Goal: Task Accomplishment & Management: Complete application form

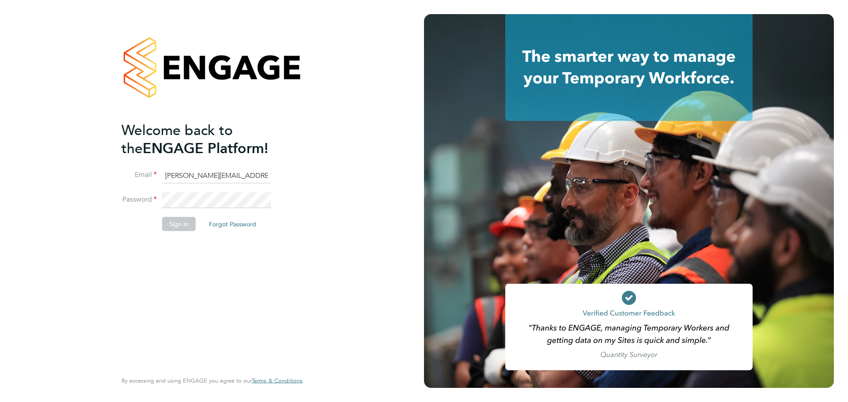
click at [186, 227] on button "Sign In" at bounding box center [179, 224] width 34 height 14
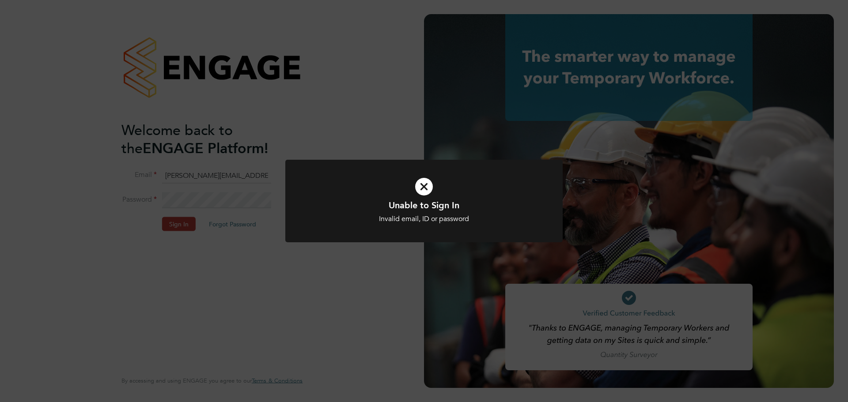
click at [203, 177] on div "Unable to Sign In Invalid email, ID or password Cancel Okay" at bounding box center [424, 201] width 848 height 402
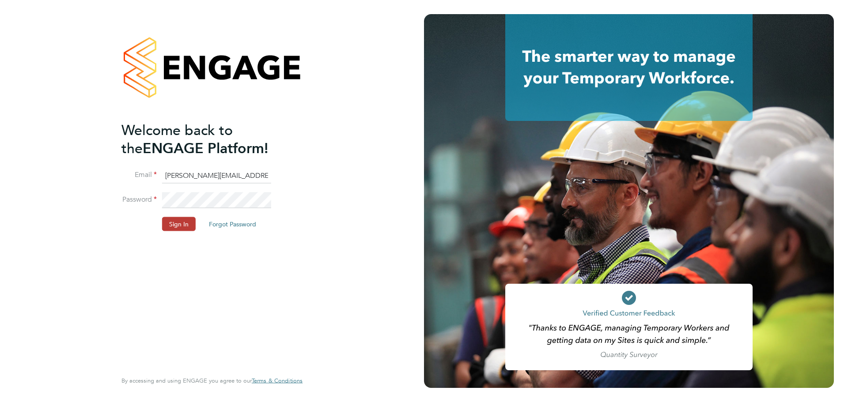
click at [202, 176] on input "daniel.hobb@optionsresourcing.com" at bounding box center [216, 176] width 109 height 16
type input "daniel.hobbs@optionsresourcing.com"
click at [188, 227] on button "Sign In" at bounding box center [179, 224] width 34 height 14
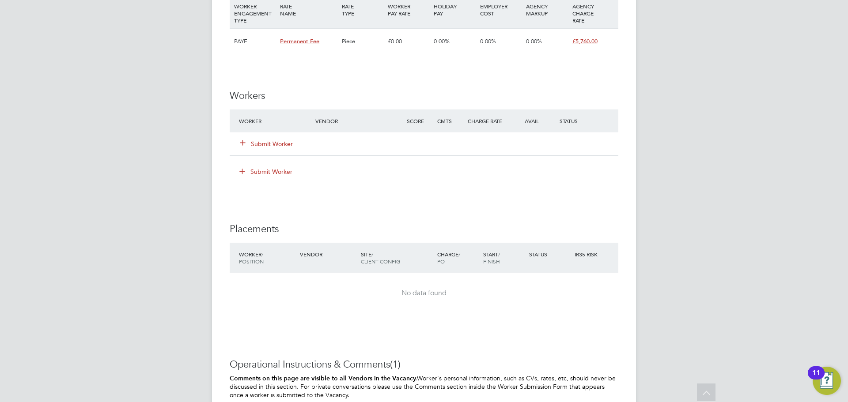
scroll to position [916, 0]
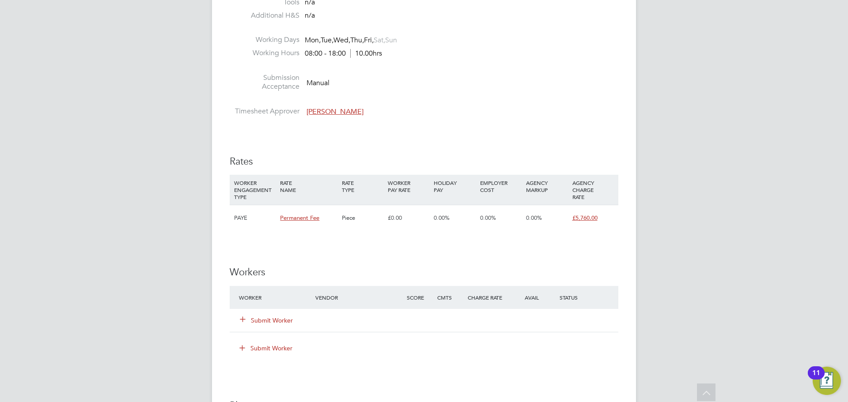
click at [240, 317] on icon at bounding box center [242, 319] width 7 height 7
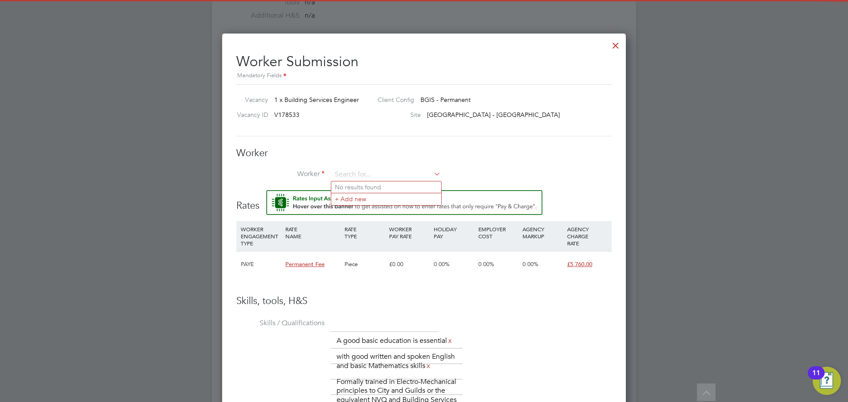
scroll to position [0, 0]
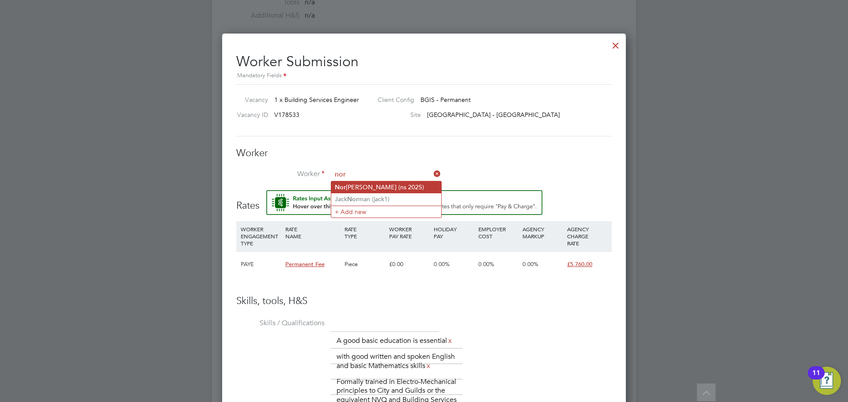
type input "[PERSON_NAME] (ns 2025)"
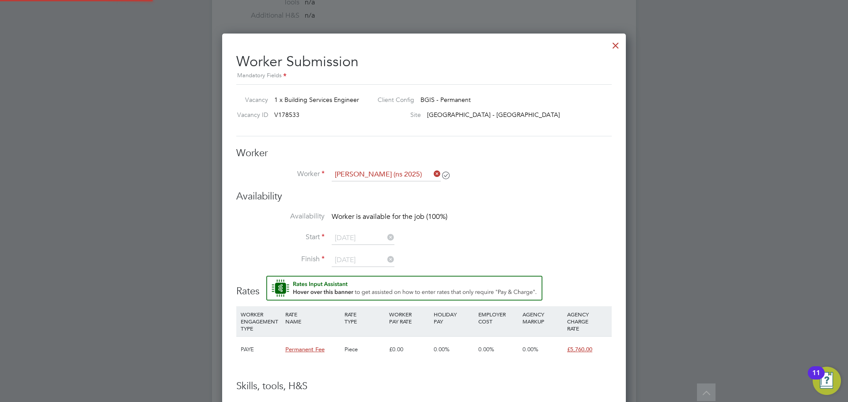
scroll to position [325, 0]
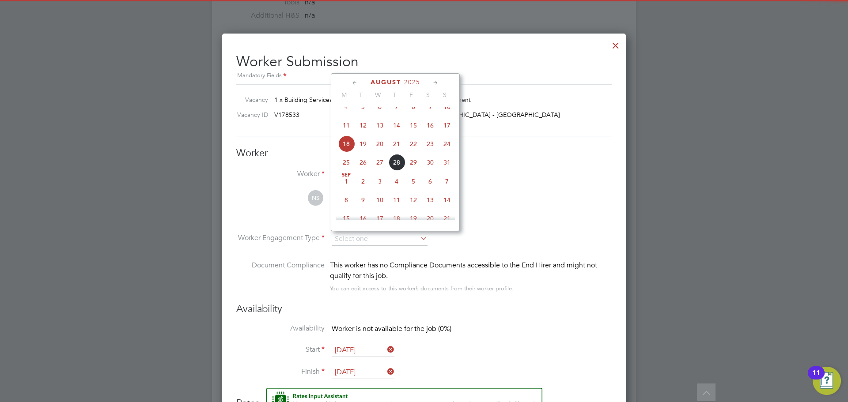
click at [457, 290] on div "You can edit access to this worker’s documents from their worker profile." at bounding box center [422, 288] width 184 height 11
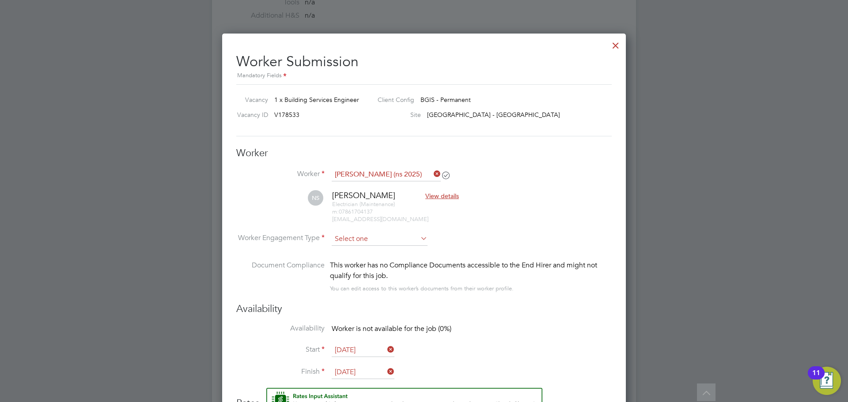
click at [381, 242] on input at bounding box center [380, 239] width 96 height 13
click at [378, 260] on li "PAYE" at bounding box center [379, 262] width 97 height 11
type input "PAYE"
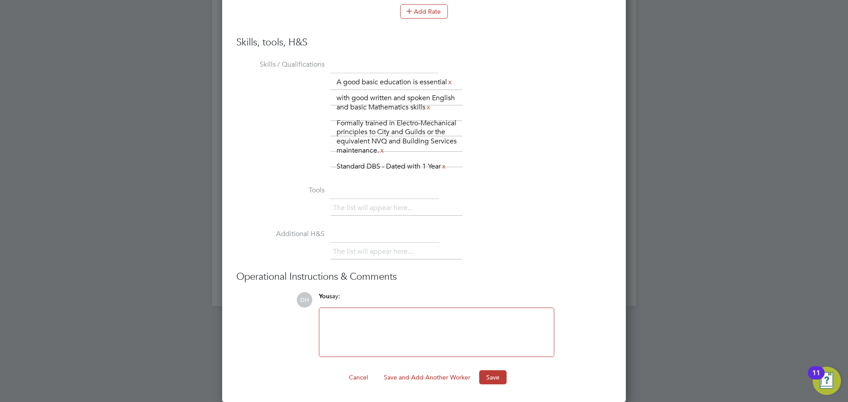
click at [493, 374] on button "Save" at bounding box center [492, 377] width 27 height 14
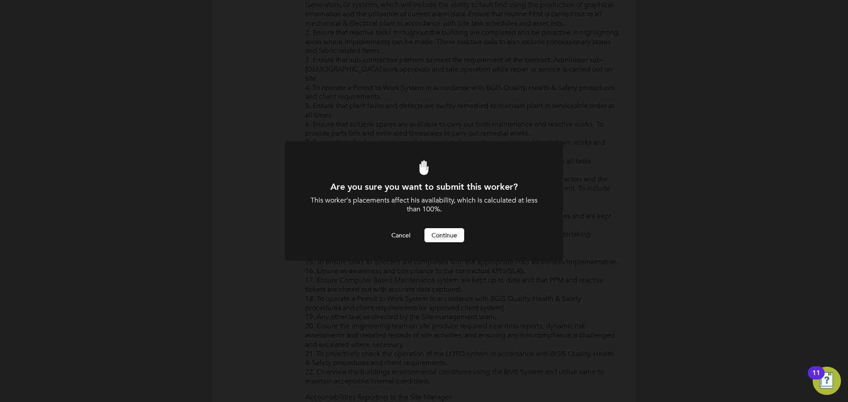
click at [427, 236] on button "Continue" at bounding box center [444, 235] width 40 height 14
